Goal: Task Accomplishment & Management: Use online tool/utility

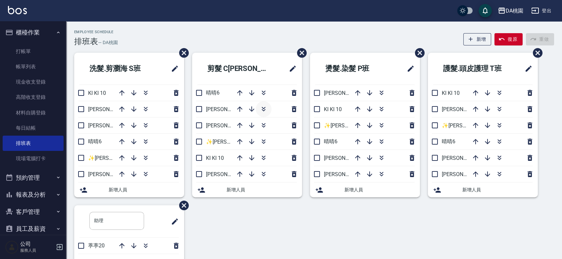
click at [263, 107] on icon "button" at bounding box center [264, 109] width 8 height 8
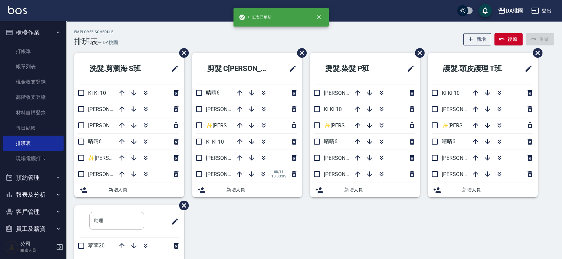
scroll to position [37, 0]
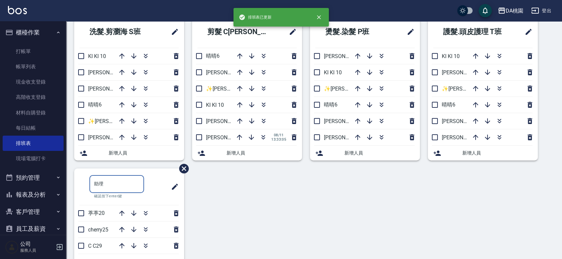
click at [126, 182] on input "助理" at bounding box center [116, 184] width 55 height 18
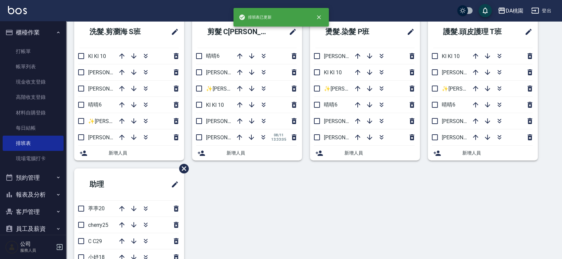
scroll to position [0, 0]
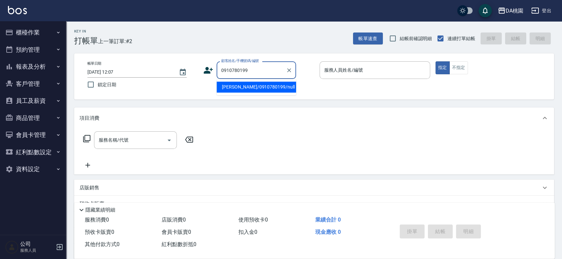
type input "[PERSON_NAME]/0910780199/null"
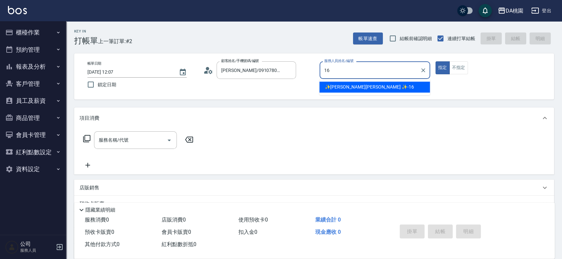
type input "✨[PERSON_NAME][PERSON_NAME] ✨-16"
type button "true"
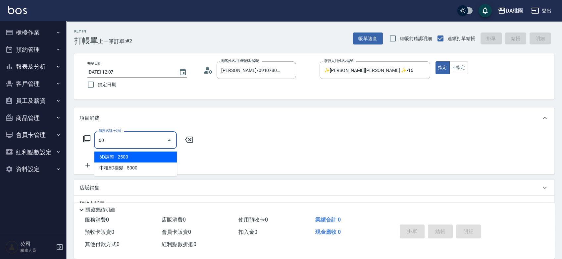
type input "609"
type input "120"
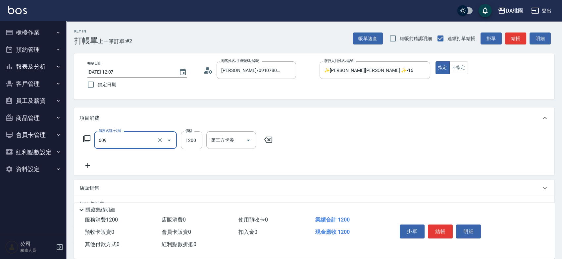
type input "鱗脂質護髮(互助)(609)"
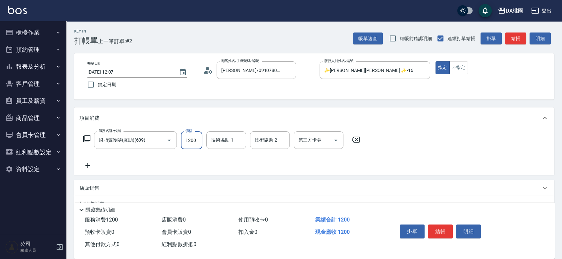
type input "2"
type input "0"
type input "250"
type input "20"
type input "2500"
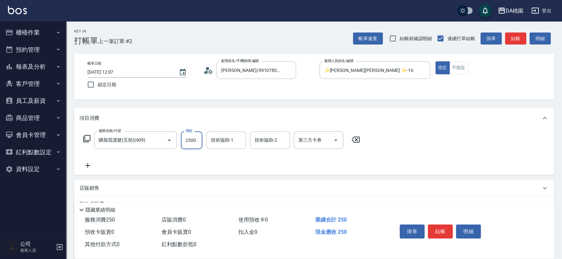
type input "250"
type input "2500"
type input "C C-29"
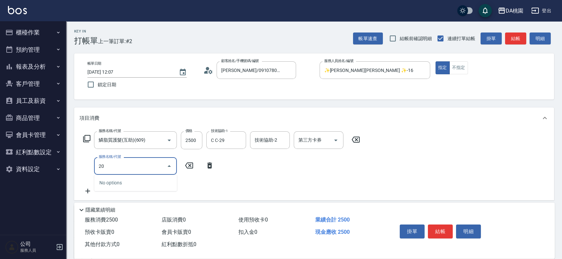
type input "201"
type input "400"
type input "離子燙-互助(201)"
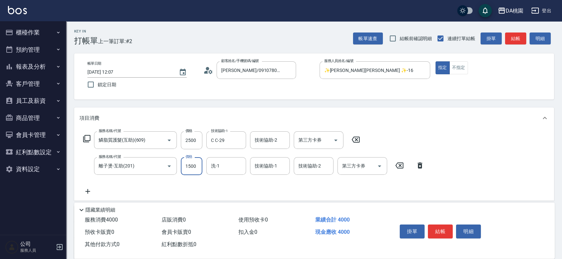
type input "2"
type input "250"
type input "239"
type input "270"
type input "2399"
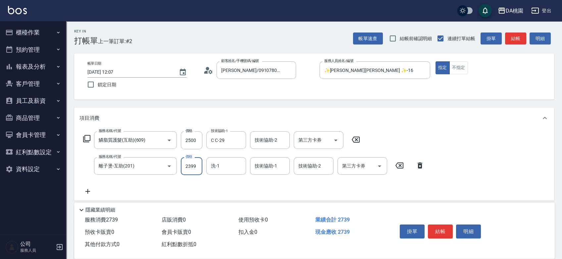
type input "480"
type input "2399"
type input "C C-29"
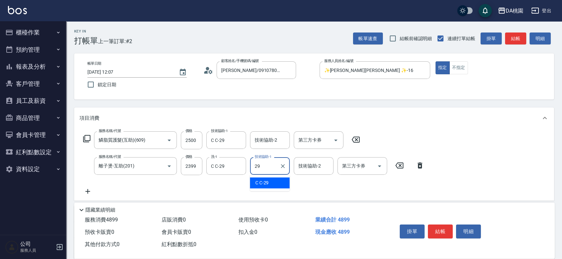
type input "C C-29"
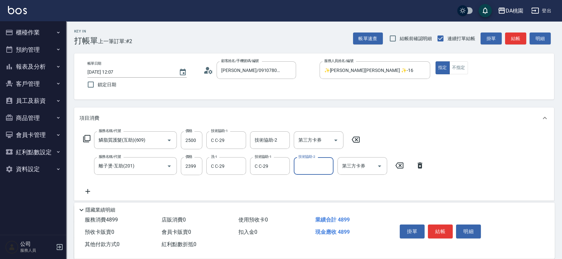
click at [450, 227] on button "結帳" at bounding box center [440, 231] width 25 height 14
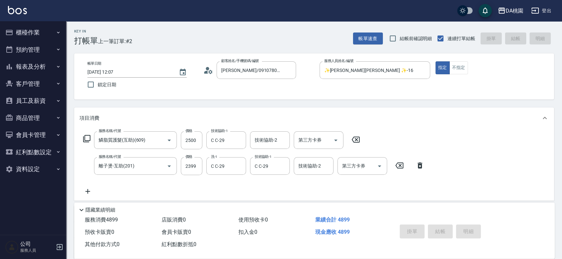
type input "[DATE] 13:39"
type input "0"
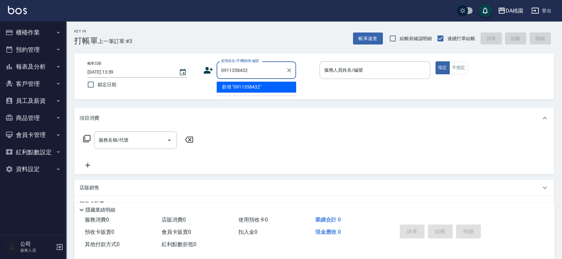
type input "0911358432"
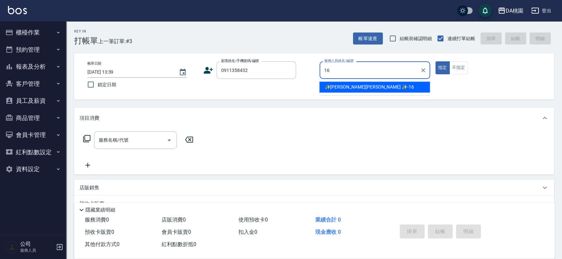
type input "✨[PERSON_NAME][PERSON_NAME] ✨-16"
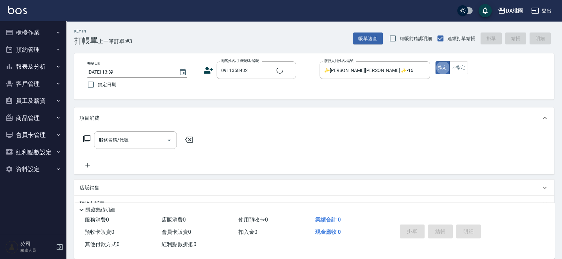
type input "[PERSON_NAME]/0911358432/null"
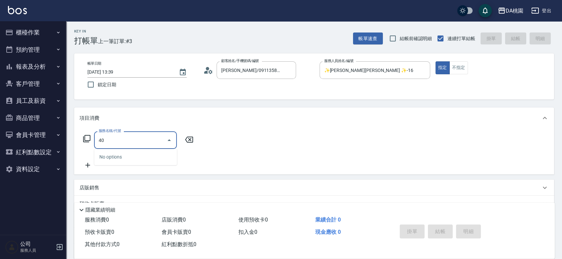
type input "401"
type input "150"
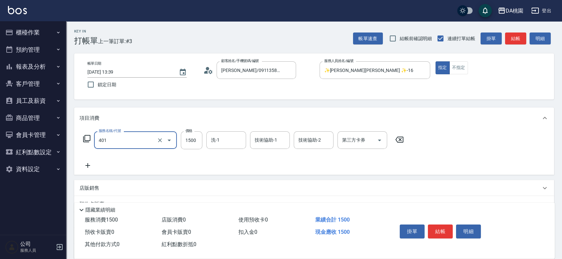
type input "染髮(互助)(401)"
type input "1"
type input "0"
type input "120"
type input "10"
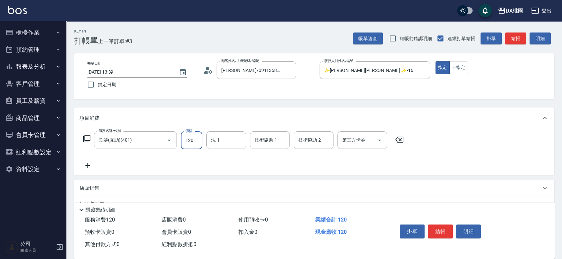
type input "1200"
type input "120"
click at [160, 141] on icon "Clear" at bounding box center [160, 140] width 7 height 7
type input "1200"
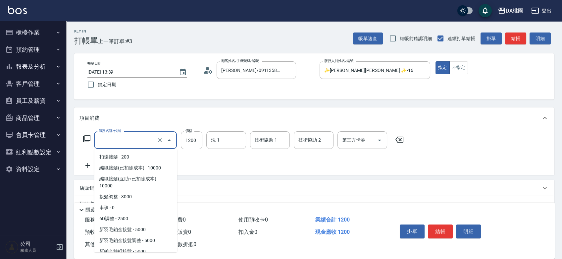
click at [120, 140] on input "服務名稱/代號" at bounding box center [126, 140] width 58 height 12
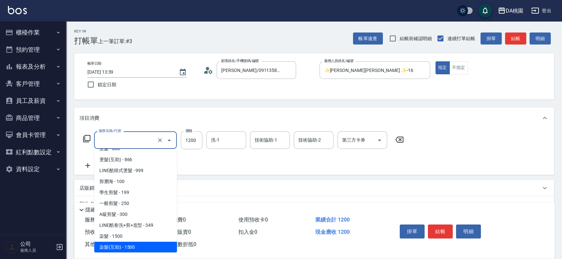
type input "0"
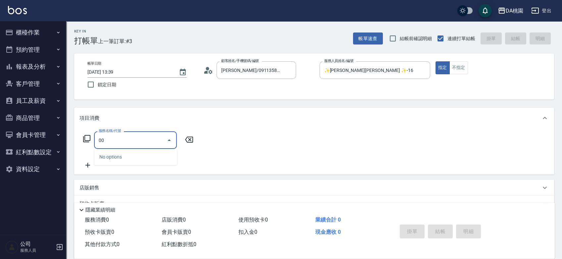
type input "0"
type input "400"
type input "150"
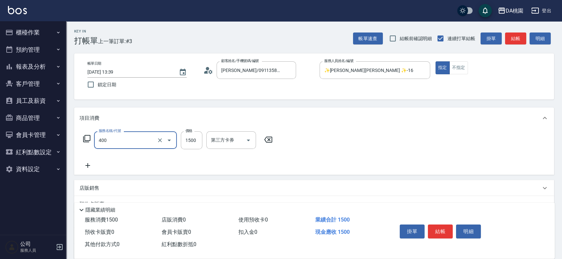
type input "染髮(400)"
type input "1"
type input "0"
type input "120"
type input "10"
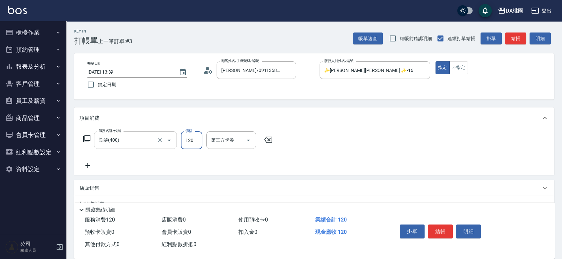
type input "1200"
type input "120"
type input "1200"
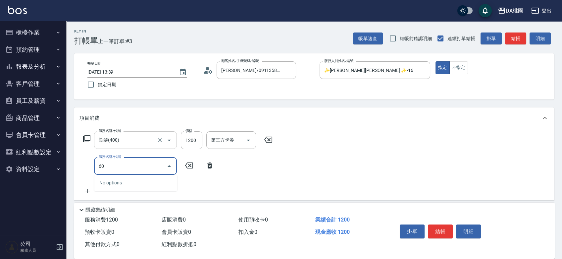
type input "608"
type input "240"
type input "鱗脂質護髮(608)"
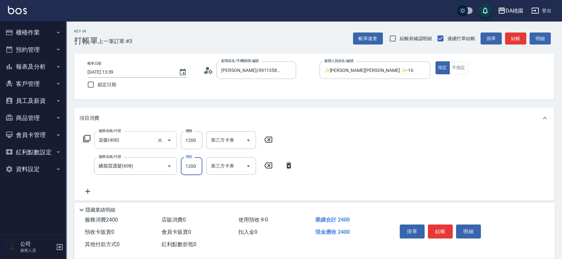
type input "2"
type input "120"
type input "200"
type input "140"
type input "2000"
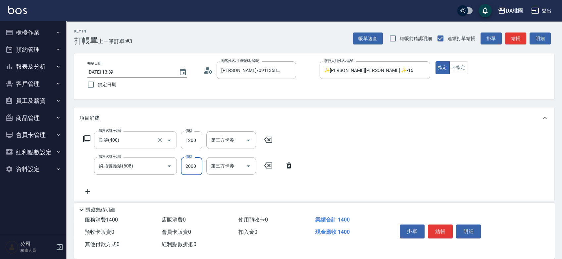
type input "320"
type input "2000"
type input "200"
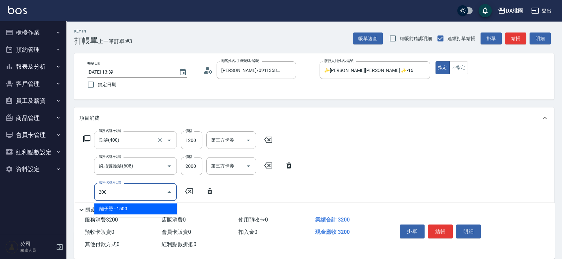
type input "470"
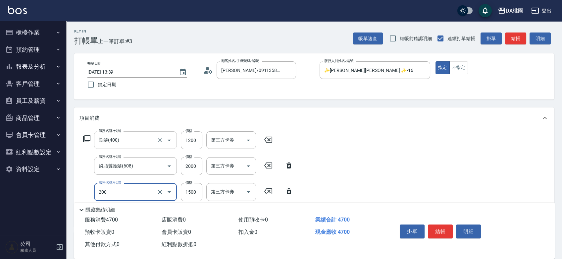
type input "離子燙(200)"
type input "3"
type input "320"
type input "339"
type input "350"
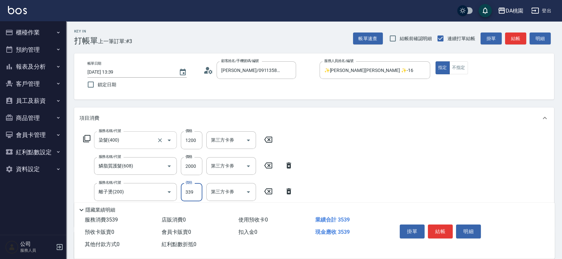
type input "3399"
type input "650"
type input "3399"
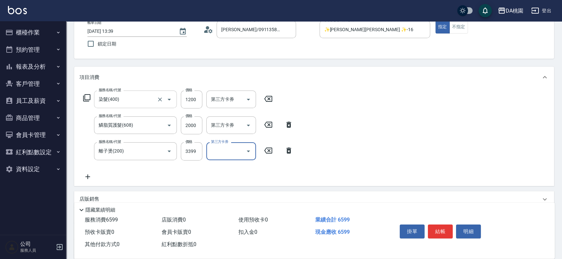
scroll to position [110, 0]
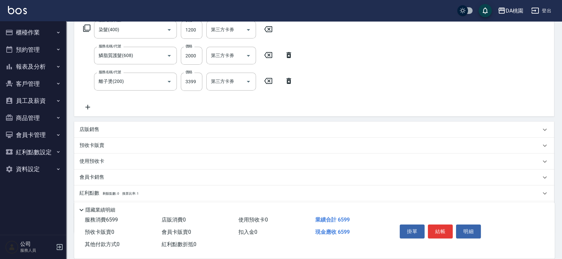
click at [214, 132] on div "店販銷售" at bounding box center [311, 129] width 462 height 7
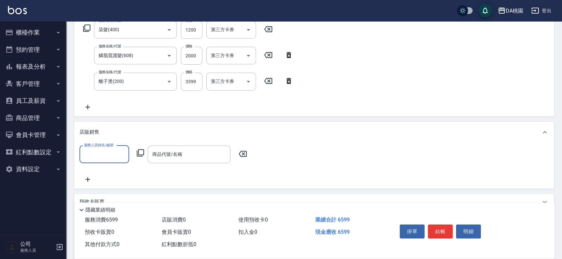
scroll to position [0, 0]
type input "✨[PERSON_NAME][PERSON_NAME] ✨-16"
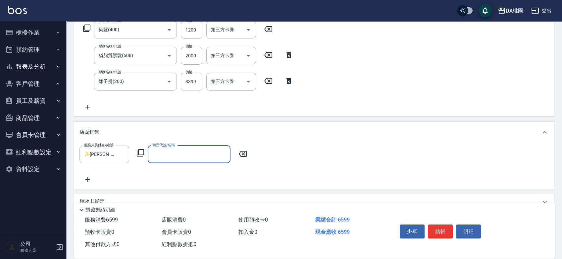
type input "1"
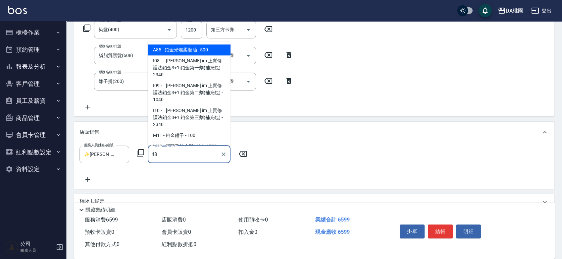
type input "鉑金光燦柔順油"
type input "700"
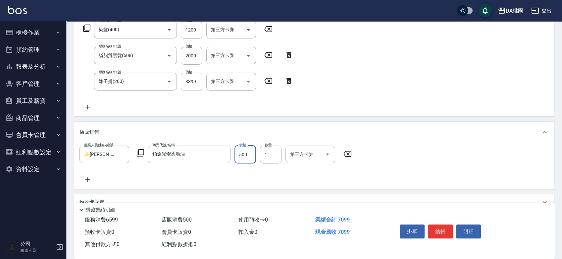
type input "1"
type input "660"
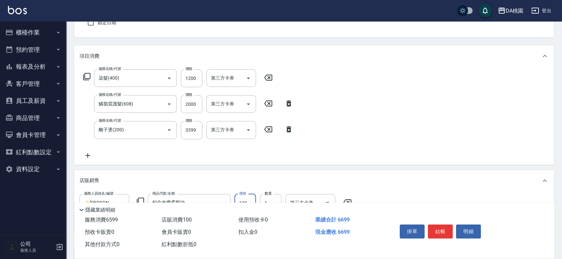
scroll to position [74, 0]
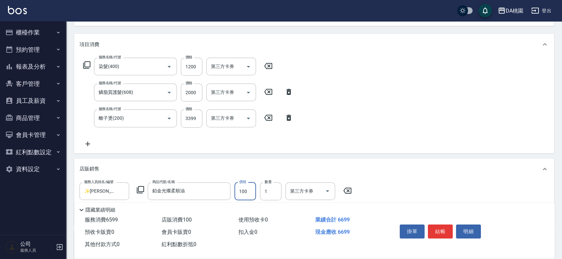
type input "100"
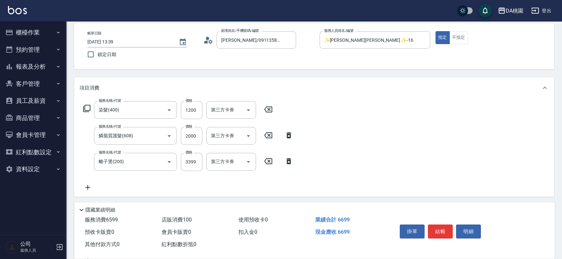
scroll to position [0, 0]
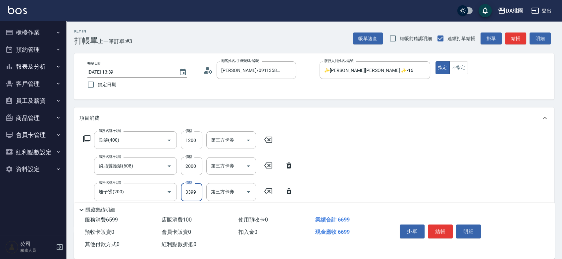
click at [190, 141] on input "1200" at bounding box center [192, 140] width 22 height 18
click at [369, 141] on div "服務名稱/代號 染髮(400) 服務名稱/代號 價格 1200 價格 第三方卡券 第三方卡券 服務名稱/代號 鱗脂質護髮(608) 服務名稱/代號 價格 20…" at bounding box center [314, 178] width 480 height 98
click at [189, 192] on input "3399" at bounding box center [192, 192] width 22 height 18
type input "4"
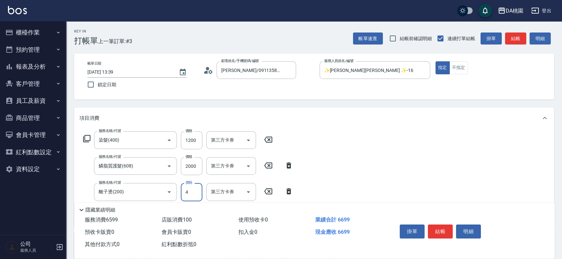
type input "330"
type input "429"
type input "370"
type input "4299"
type input "750"
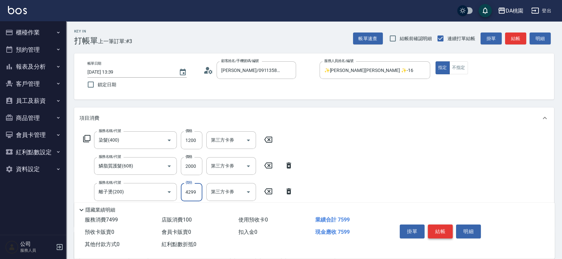
type input "4299"
click at [439, 232] on button "結帳" at bounding box center [440, 231] width 25 height 14
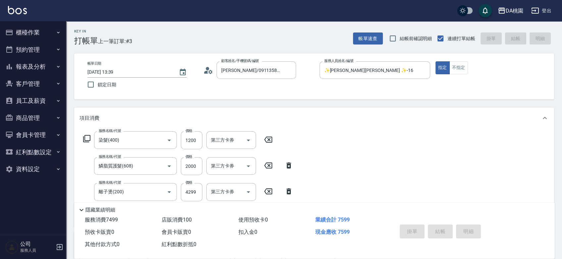
type input "[DATE] 13:42"
type input "0"
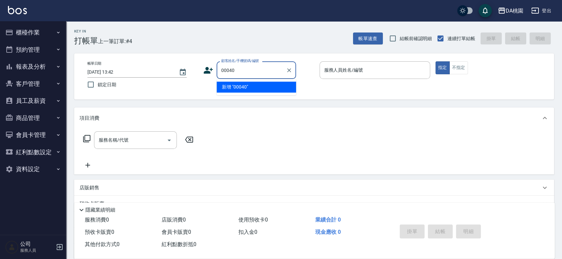
type input "00040"
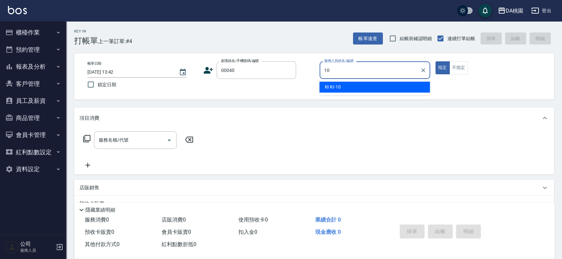
type input "KI KI -10"
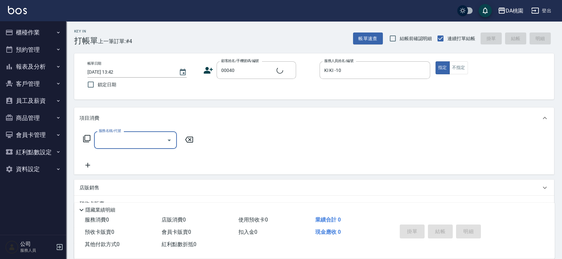
type input "公司/公司00040/00040"
type input "500"
type input "20"
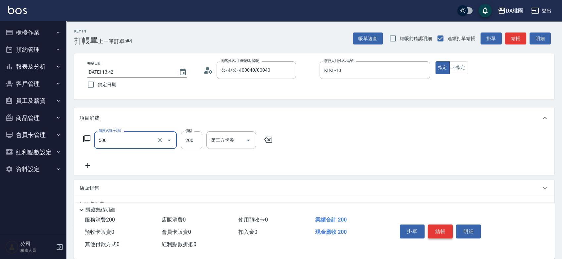
type input "洗髮(500)"
type input "2"
type input "0"
type input "250"
type input "20"
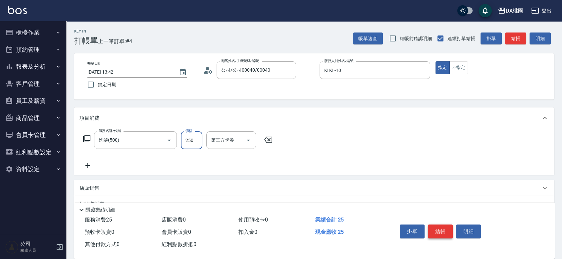
type input "250"
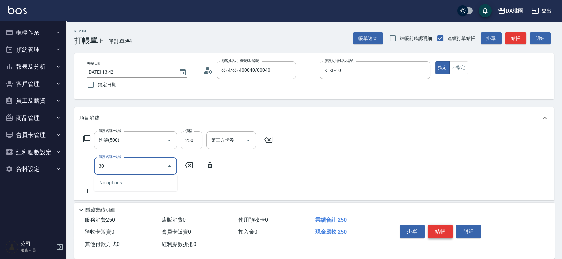
type input "303"
type input "50"
type input "A級剪髮(303)"
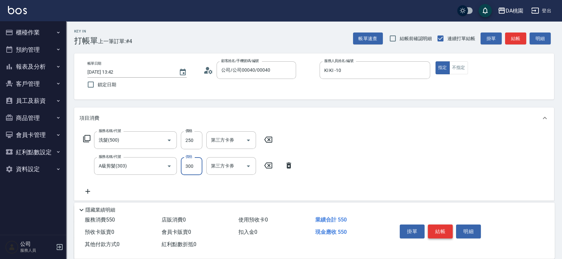
type input "4"
type input "20"
type input "400"
type input "60"
type input "400"
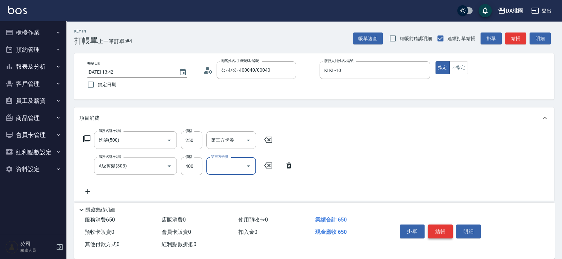
click at [439, 232] on button "結帳" at bounding box center [440, 231] width 25 height 14
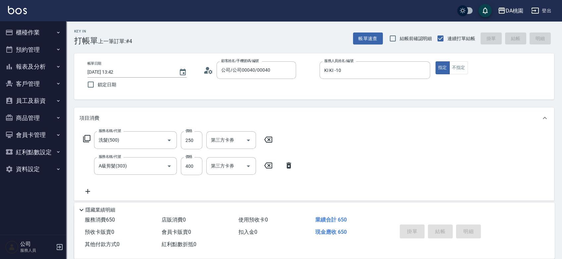
type input "0"
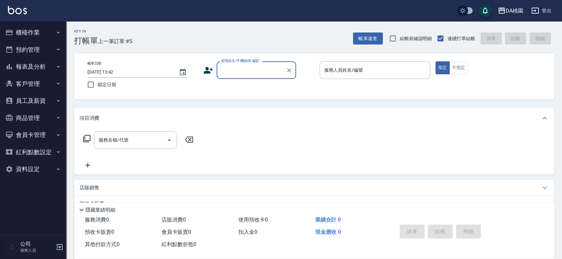
click at [20, 25] on button "櫃檯作業" at bounding box center [33, 32] width 61 height 17
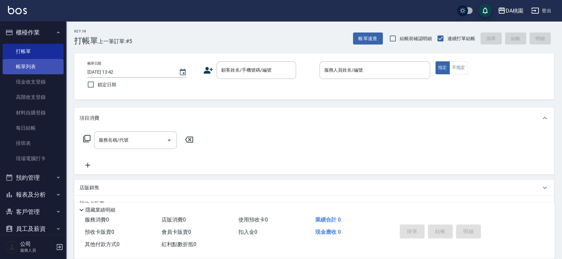
click at [24, 66] on link "帳單列表" at bounding box center [33, 66] width 61 height 15
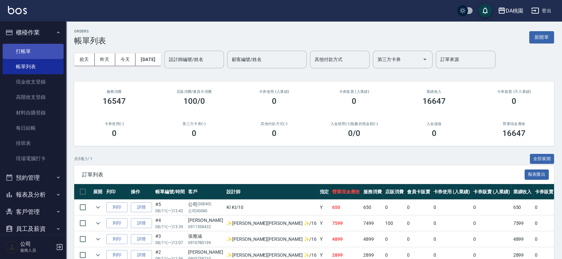
click at [32, 55] on link "打帳單" at bounding box center [33, 51] width 61 height 15
